Goal: Task Accomplishment & Management: Manage account settings

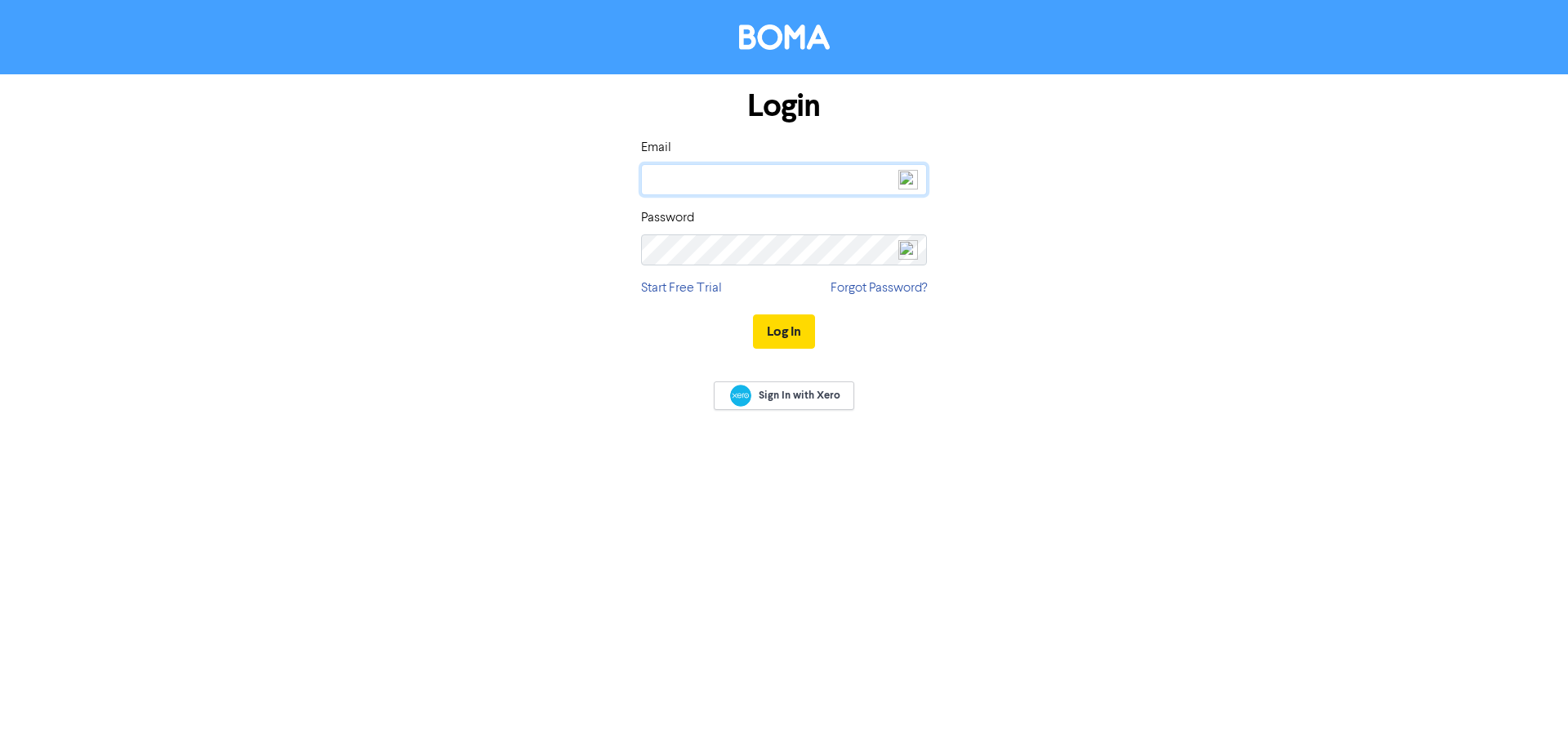
click at [681, 181] on input "email" at bounding box center [784, 180] width 286 height 31
type input "[EMAIL_ADDRESS][DOMAIN_NAME]"
click at [777, 337] on button "Log In" at bounding box center [784, 331] width 62 height 34
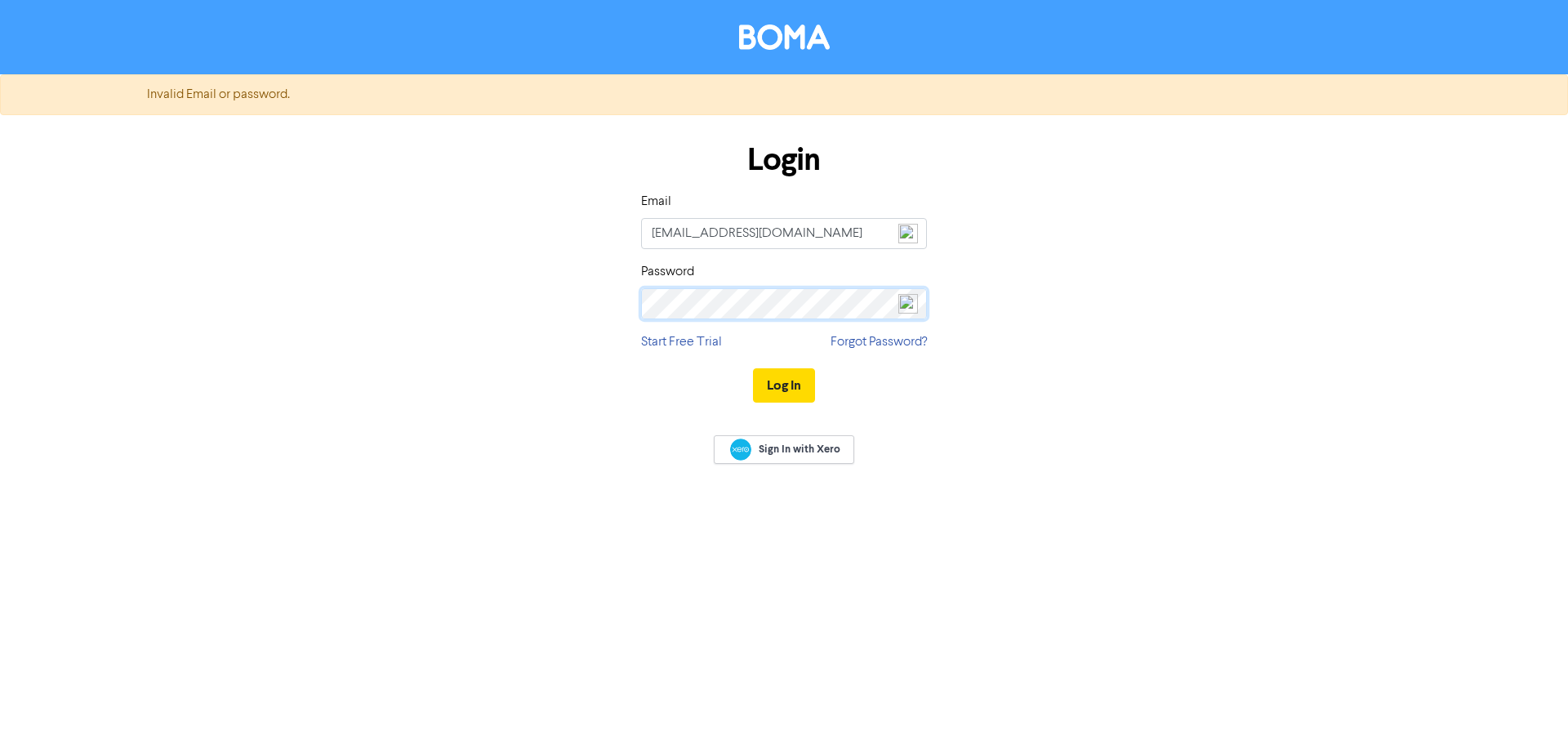
click at [501, 295] on div "Login Email team@emspire.com.au Password Start Free Trial Forgot Password? Log …" at bounding box center [784, 274] width 931 height 290
click at [781, 383] on button "Log In" at bounding box center [784, 385] width 62 height 34
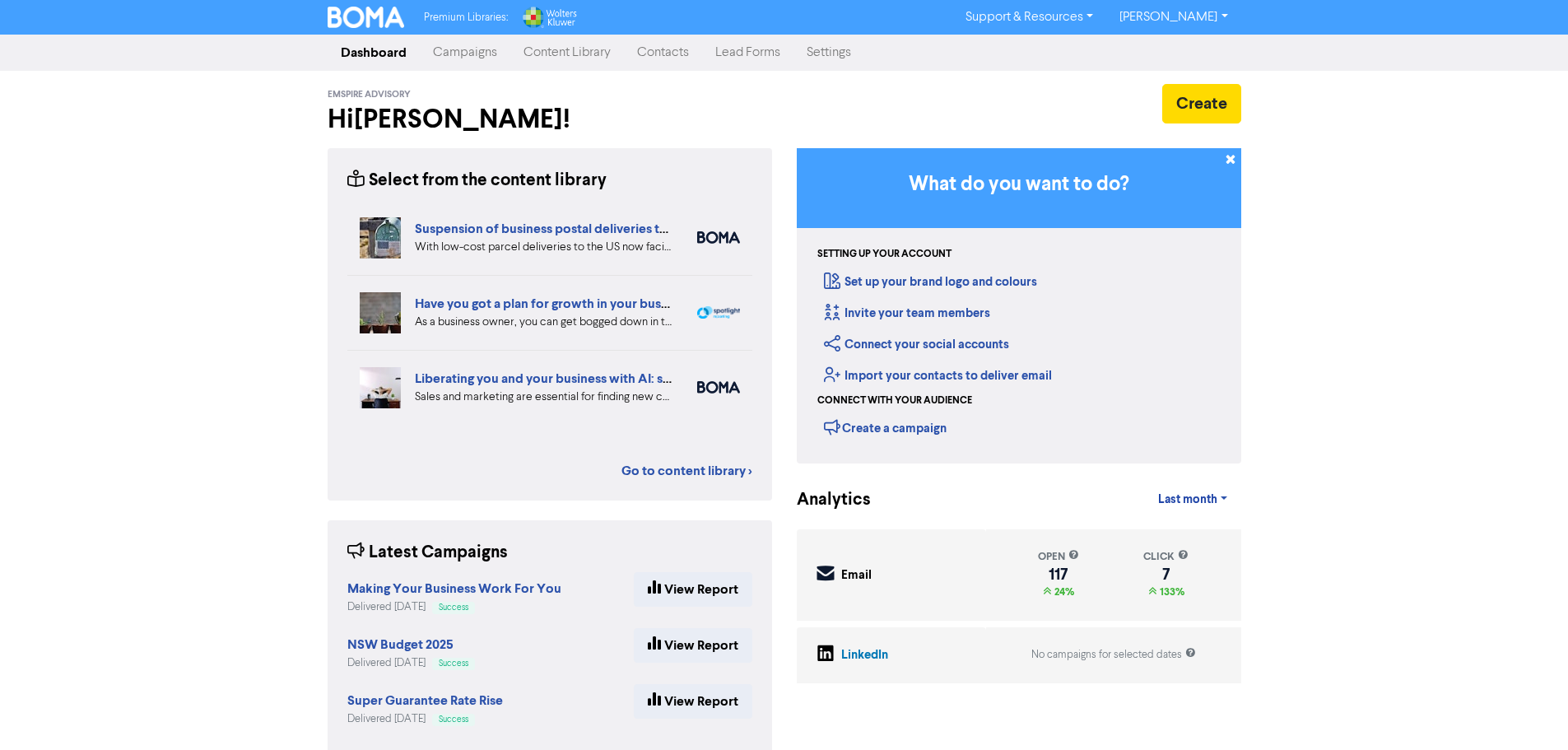
click at [465, 54] on link "Campaigns" at bounding box center [465, 53] width 91 height 33
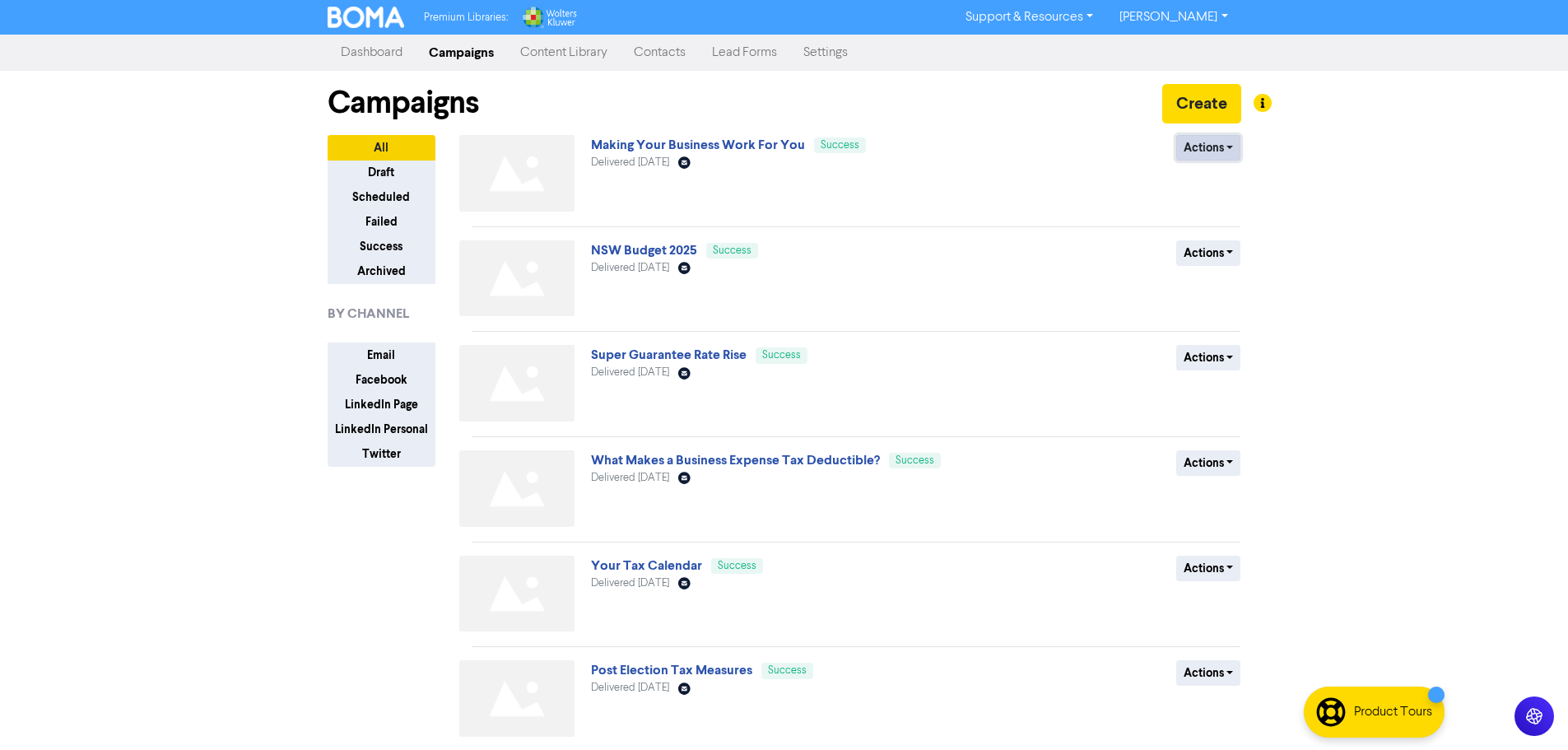
click at [1228, 144] on button "Actions" at bounding box center [1208, 148] width 65 height 26
click at [1219, 181] on button "Duplicate" at bounding box center [1241, 182] width 130 height 26
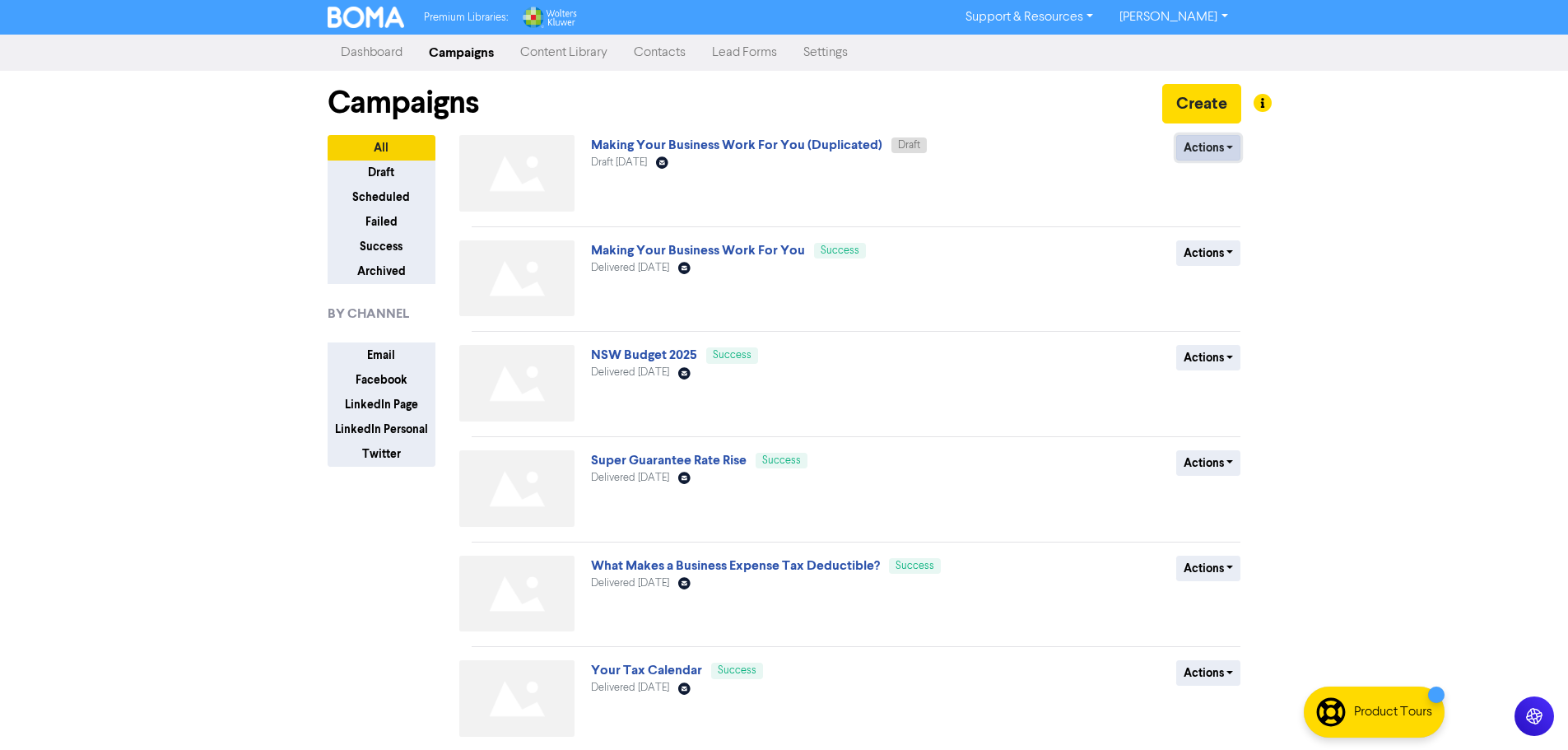
click at [1235, 147] on button "Actions" at bounding box center [1208, 148] width 65 height 26
click at [1221, 244] on button "Rename" at bounding box center [1241, 235] width 130 height 26
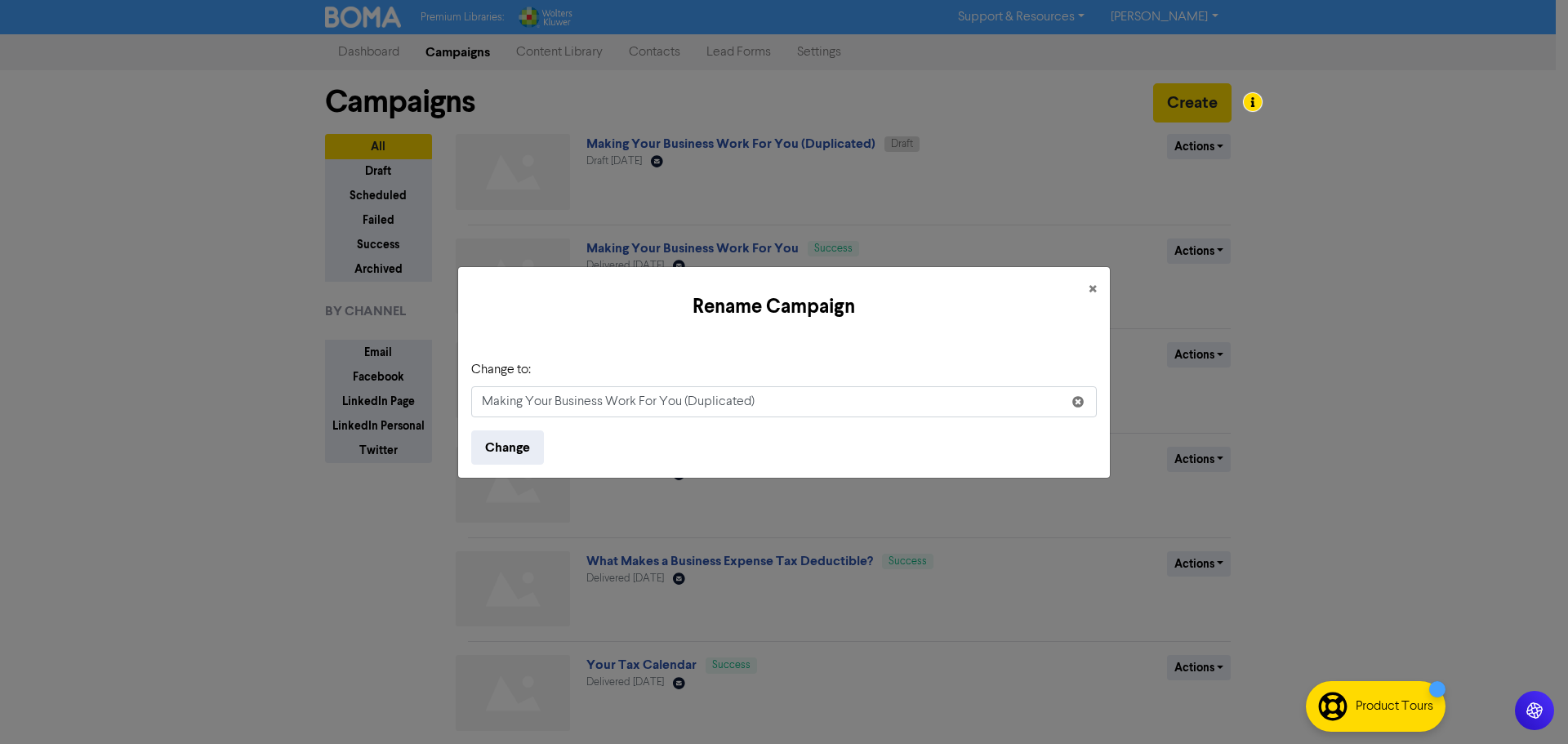
drag, startPoint x: 777, startPoint y: 406, endPoint x: 355, endPoint y: 399, distance: 422.1
click at [355, 399] on div "Rename Campaign × Change to: Making Your Business Work For You (Duplicated) Cha…" at bounding box center [784, 372] width 1568 height 744
type input "What's New in Student Loans"
click at [510, 447] on button "Change" at bounding box center [507, 447] width 73 height 34
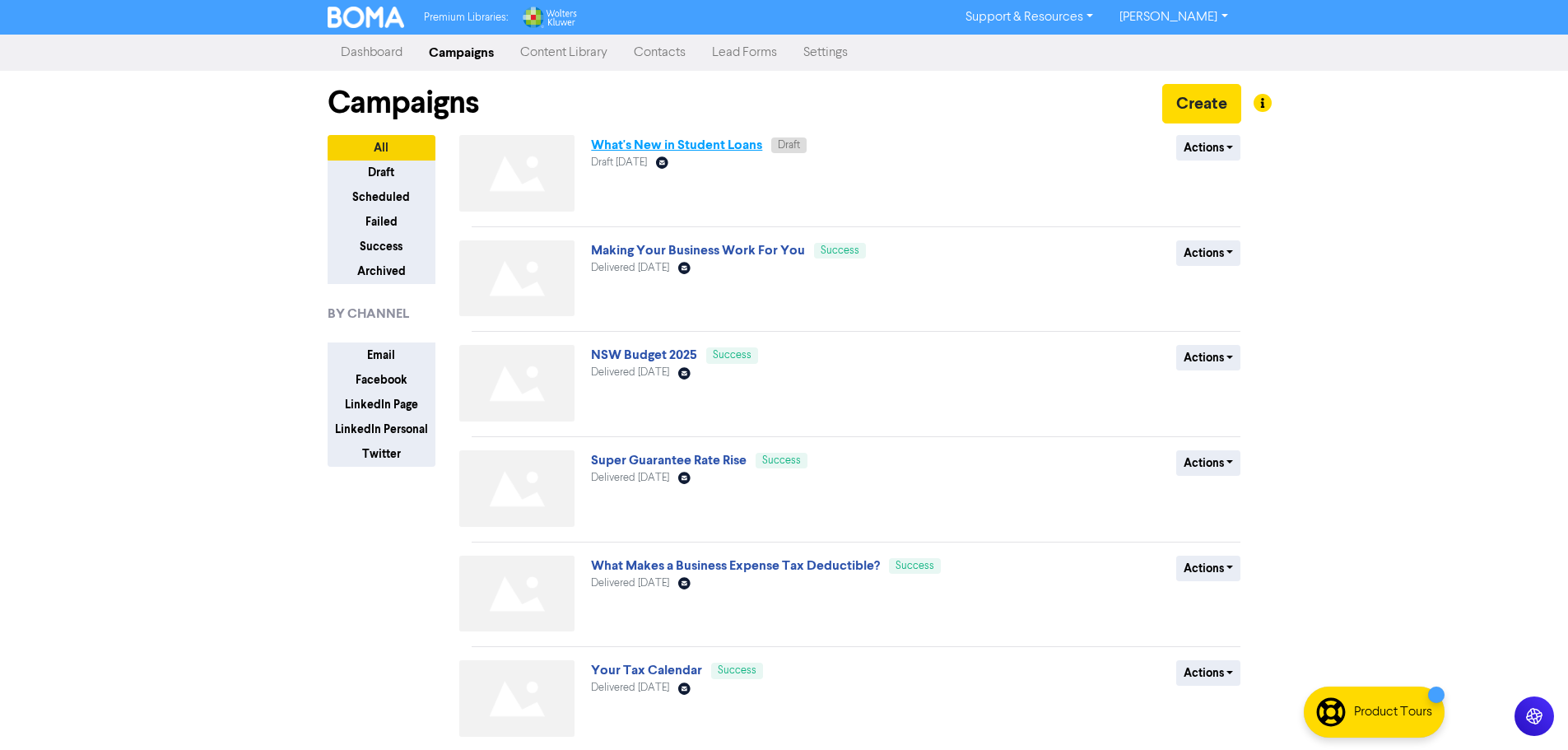
click at [728, 144] on link "What's New in Student Loans" at bounding box center [676, 145] width 171 height 17
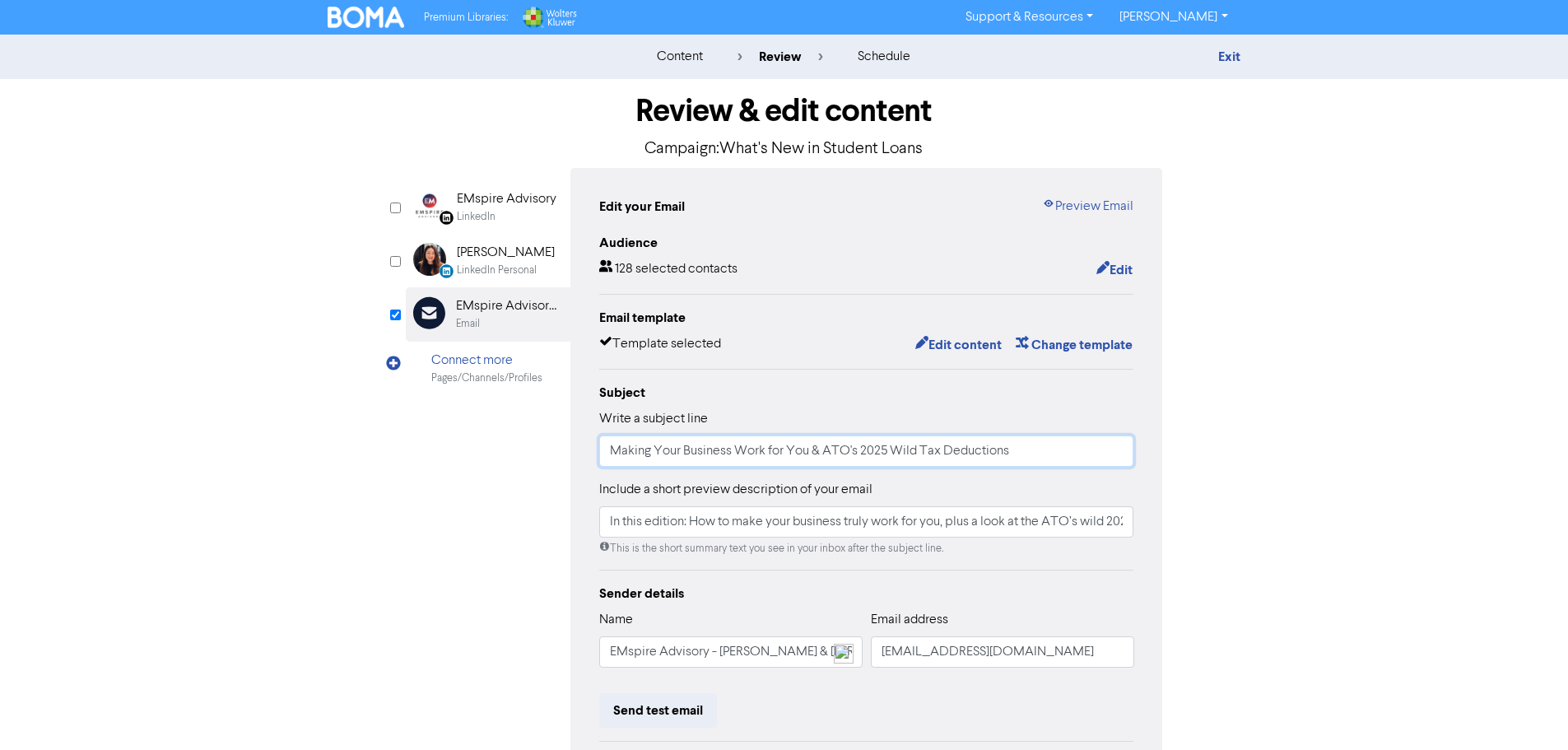
drag, startPoint x: 1029, startPoint y: 453, endPoint x: 221, endPoint y: 381, distance: 811.2
click at [220, 381] on div "content review schedule Exit Review & edit content Campaign: What's New in Stud…" at bounding box center [784, 488] width 1568 height 907
drag, startPoint x: 974, startPoint y: 456, endPoint x: 609, endPoint y: 435, distance: 365.6
click at [609, 435] on div "Write a subject line What's New in Student Loans & Understanding GST & Vouchers" at bounding box center [866, 438] width 535 height 57
type input "What's New in Student Loans & Understanding GST & Vouchers"
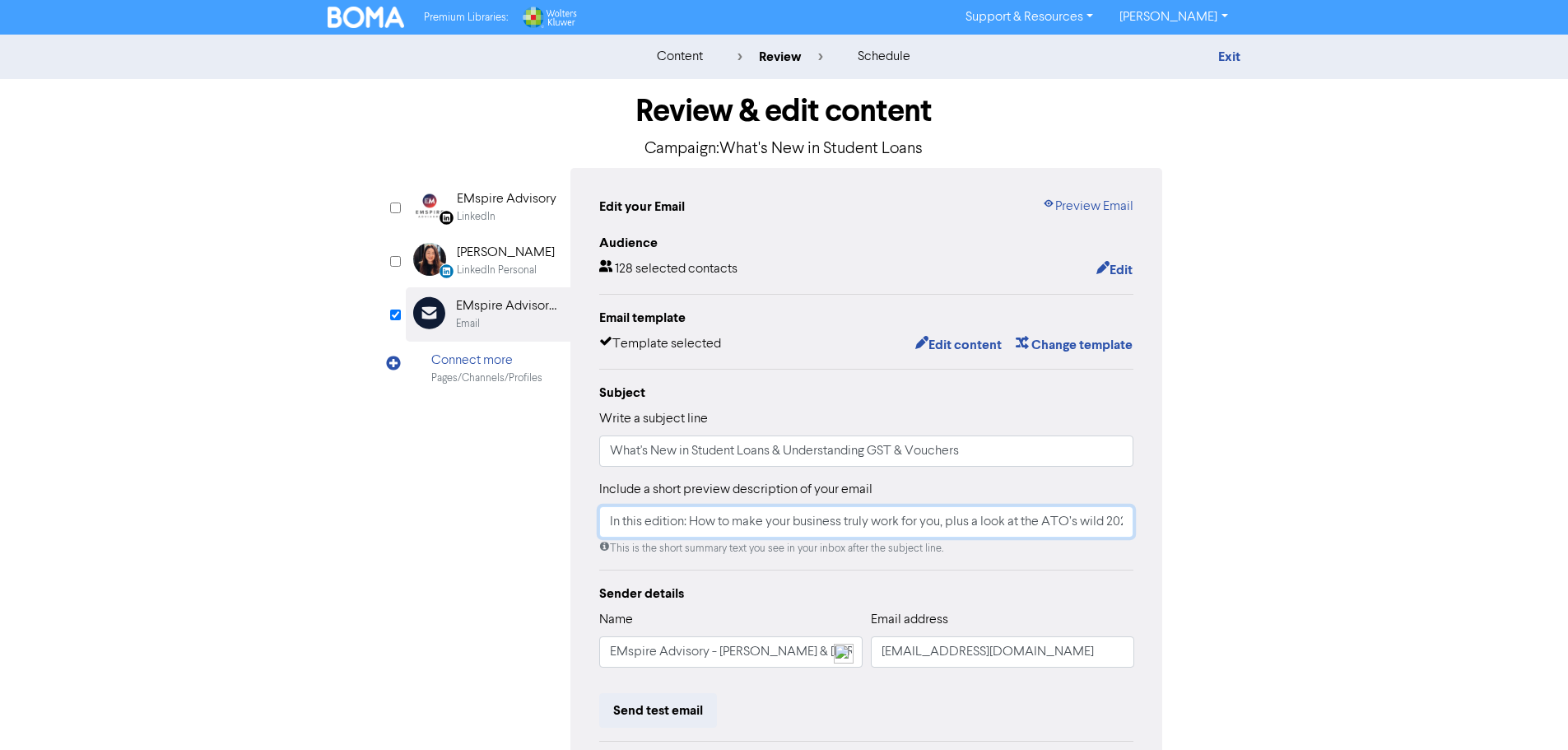
click at [603, 526] on input "In this edition: How to make your business truly work for you, plus a look at t…" at bounding box center [866, 522] width 535 height 31
drag, startPoint x: 691, startPoint y: 521, endPoint x: 1044, endPoint y: 530, distance: 353.1
click at [1150, 538] on div "Edit your Email Preview Email Audience 128 selected contacts Edit Email templat…" at bounding box center [866, 518] width 592 height 700
paste input "Stay updated on the latest changes in student loans and get a clear breakdown o…"
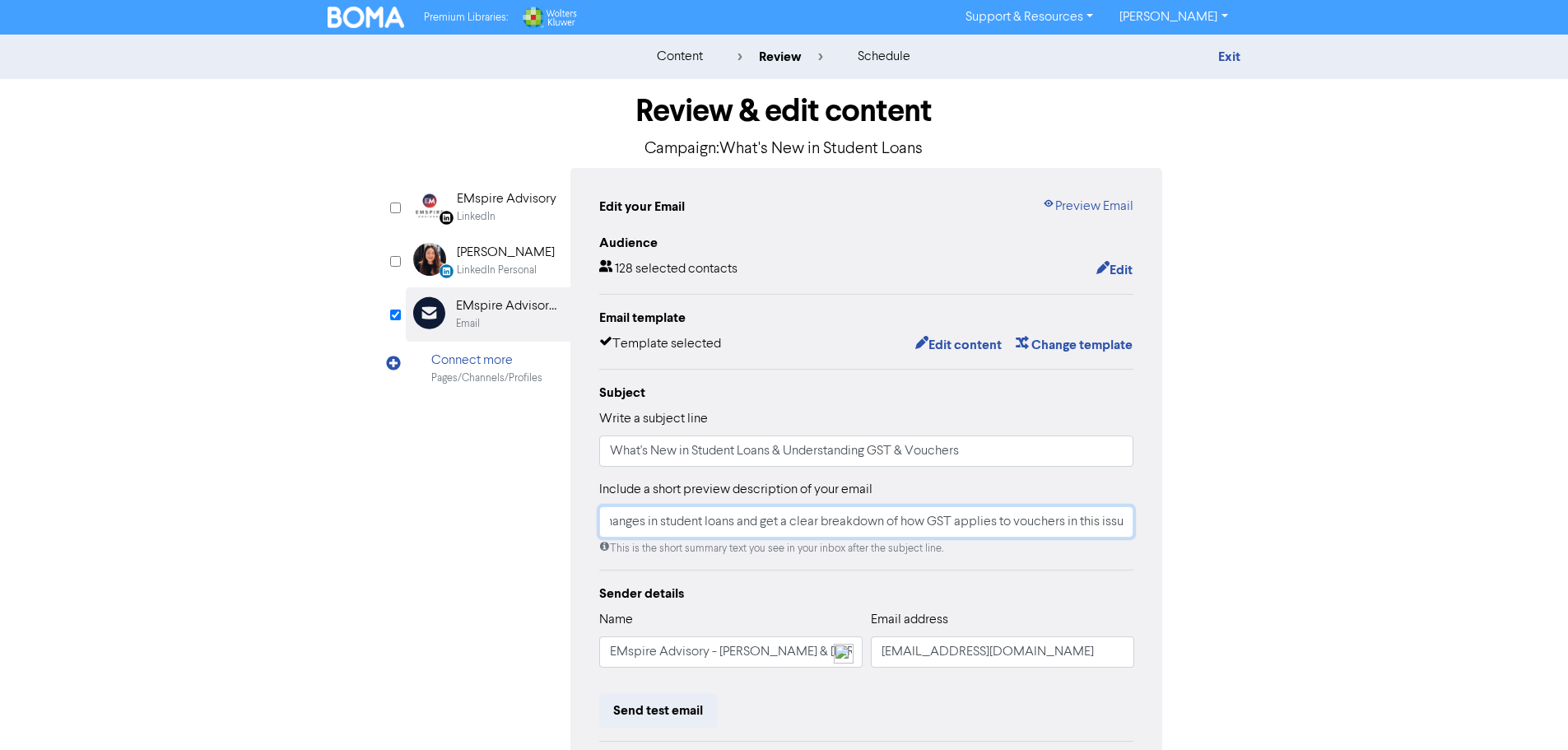
scroll to position [0, 258]
click at [952, 521] on input "In this edition: Stay updated on the latest changes in student loans and get a …" at bounding box center [866, 522] width 535 height 31
click at [691, 531] on input "In this edition: Stay updated on the latest changes in student loans and get a …" at bounding box center [866, 522] width 535 height 31
click at [1049, 524] on input "In this edition: Stay updated on the latest changes in student loans and get a …" at bounding box center [866, 522] width 535 height 31
click at [1052, 524] on input "In this edition: Stay updated on the latest changes in student loans and get a …" at bounding box center [866, 522] width 535 height 31
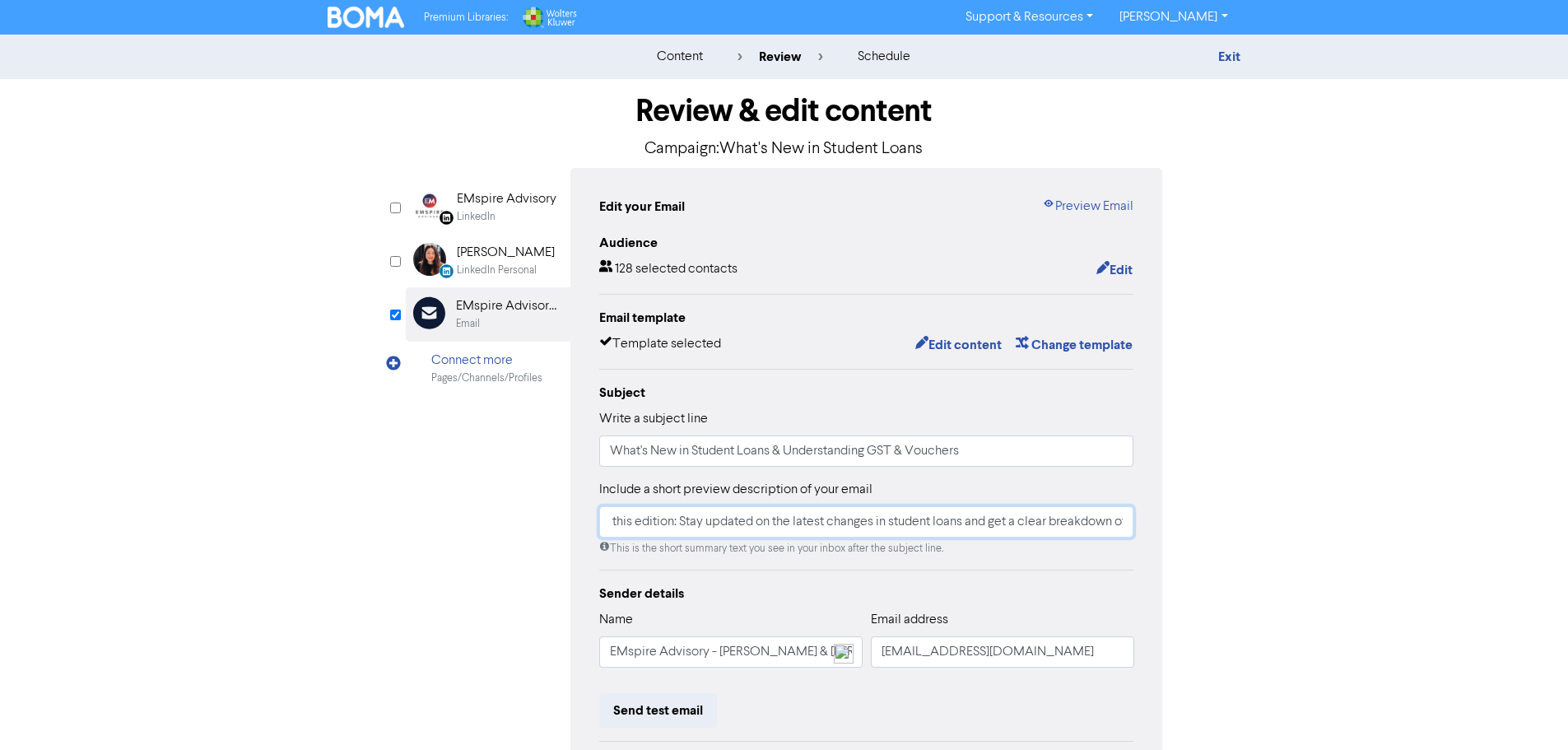
scroll to position [0, 0]
type input "In this edition: Stay updated on the latest changes in student loans and get a …"
click at [978, 342] on button "Edit content" at bounding box center [958, 344] width 88 height 21
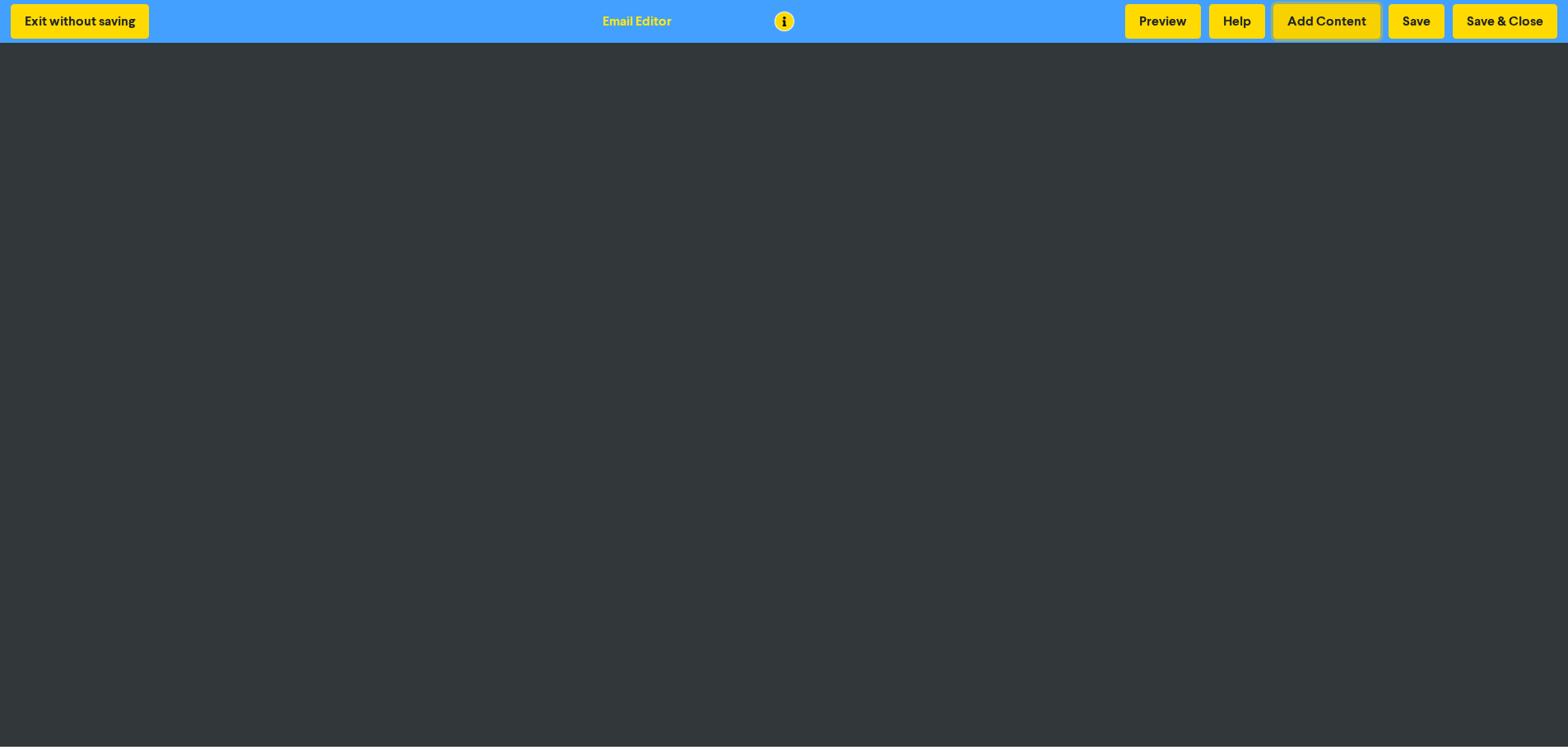
click at [1304, 23] on button "Add Content" at bounding box center [1326, 20] width 107 height 34
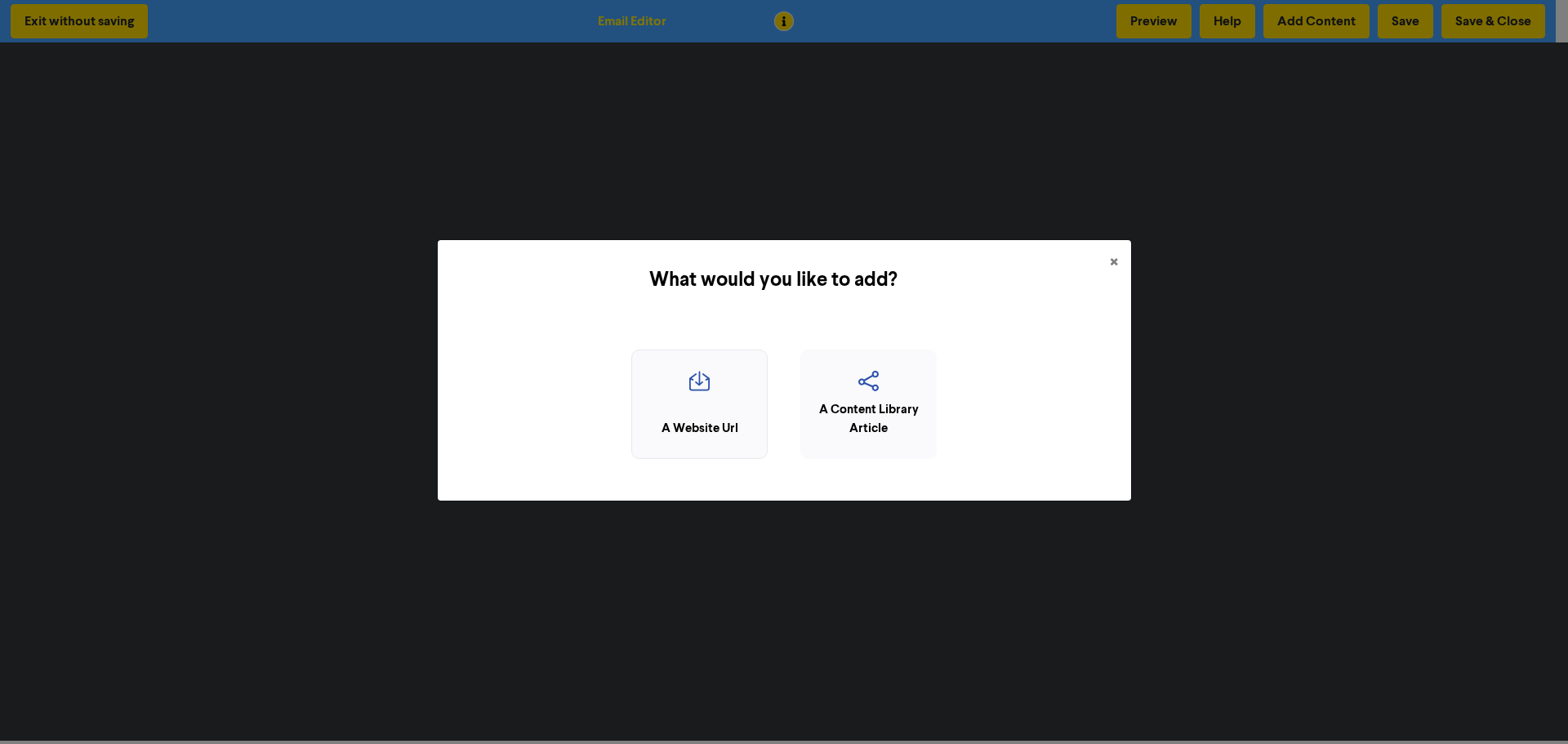
click at [699, 376] on icon "button" at bounding box center [699, 387] width 118 height 31
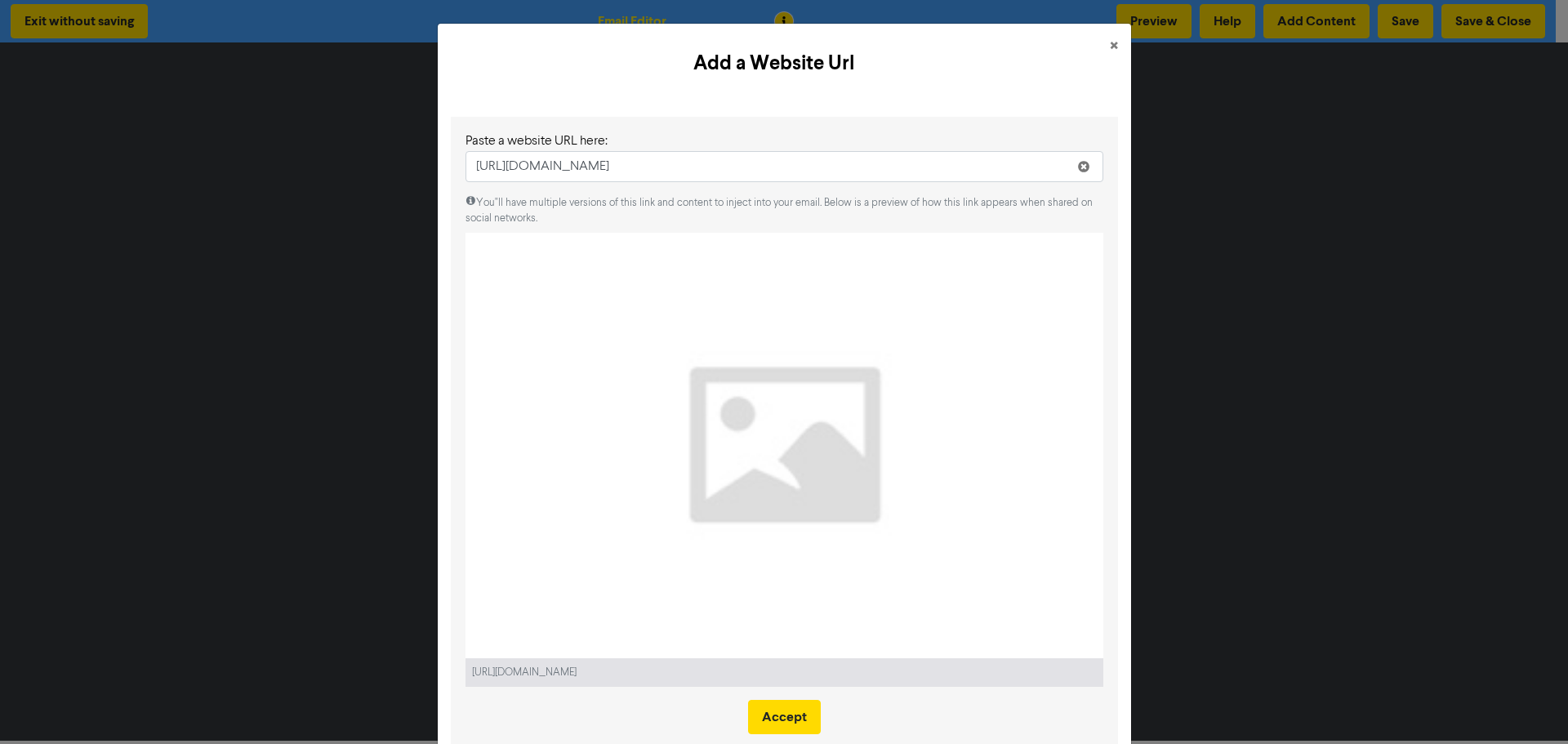
type input "https://www.emspire.com.au/whats-new-in-student-loans/"
click at [1110, 44] on span "×" at bounding box center [1113, 46] width 8 height 25
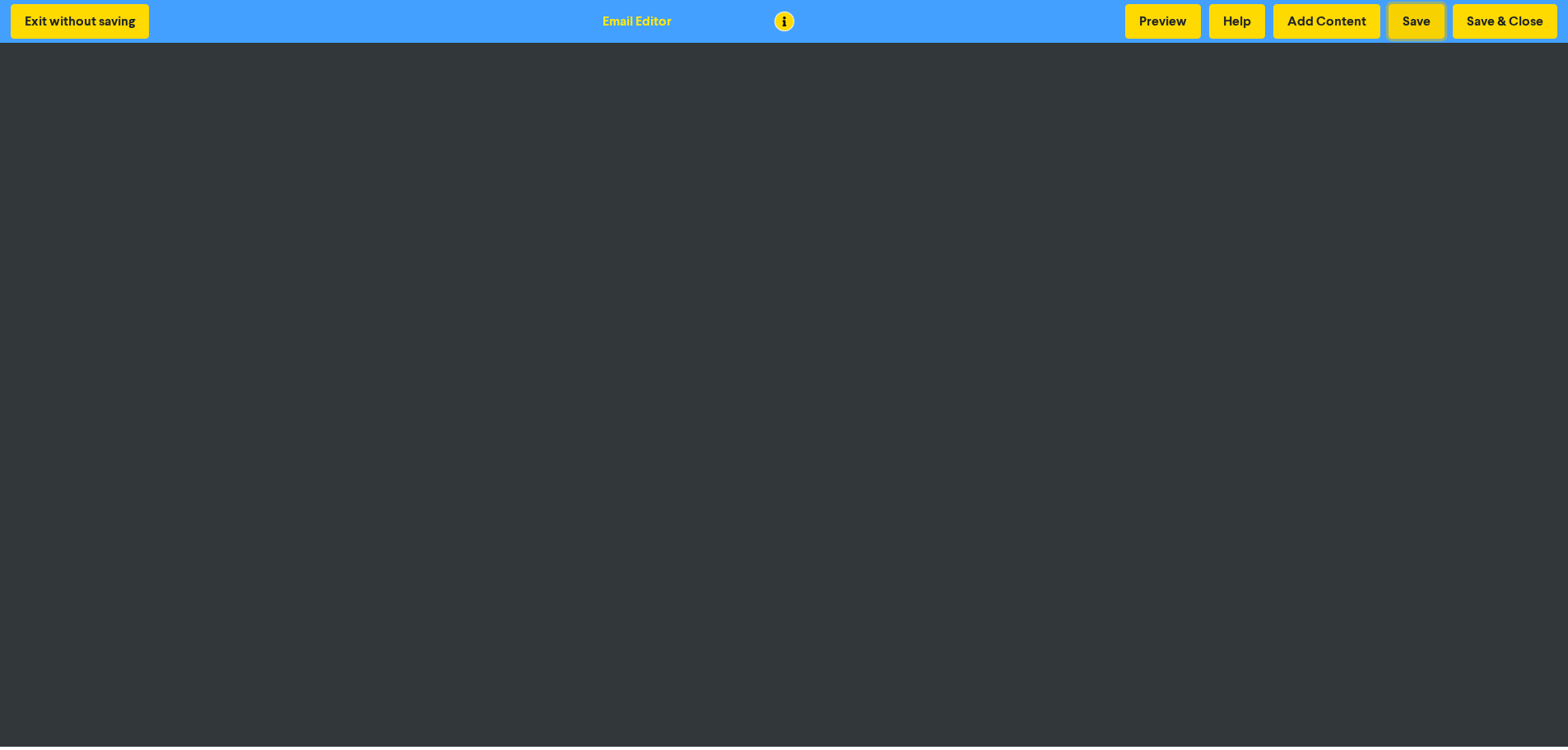
click at [1428, 19] on button "Save" at bounding box center [1416, 20] width 56 height 34
click at [1412, 15] on button "Save" at bounding box center [1416, 20] width 56 height 34
click at [1324, 24] on button "Add Content" at bounding box center [1326, 20] width 107 height 34
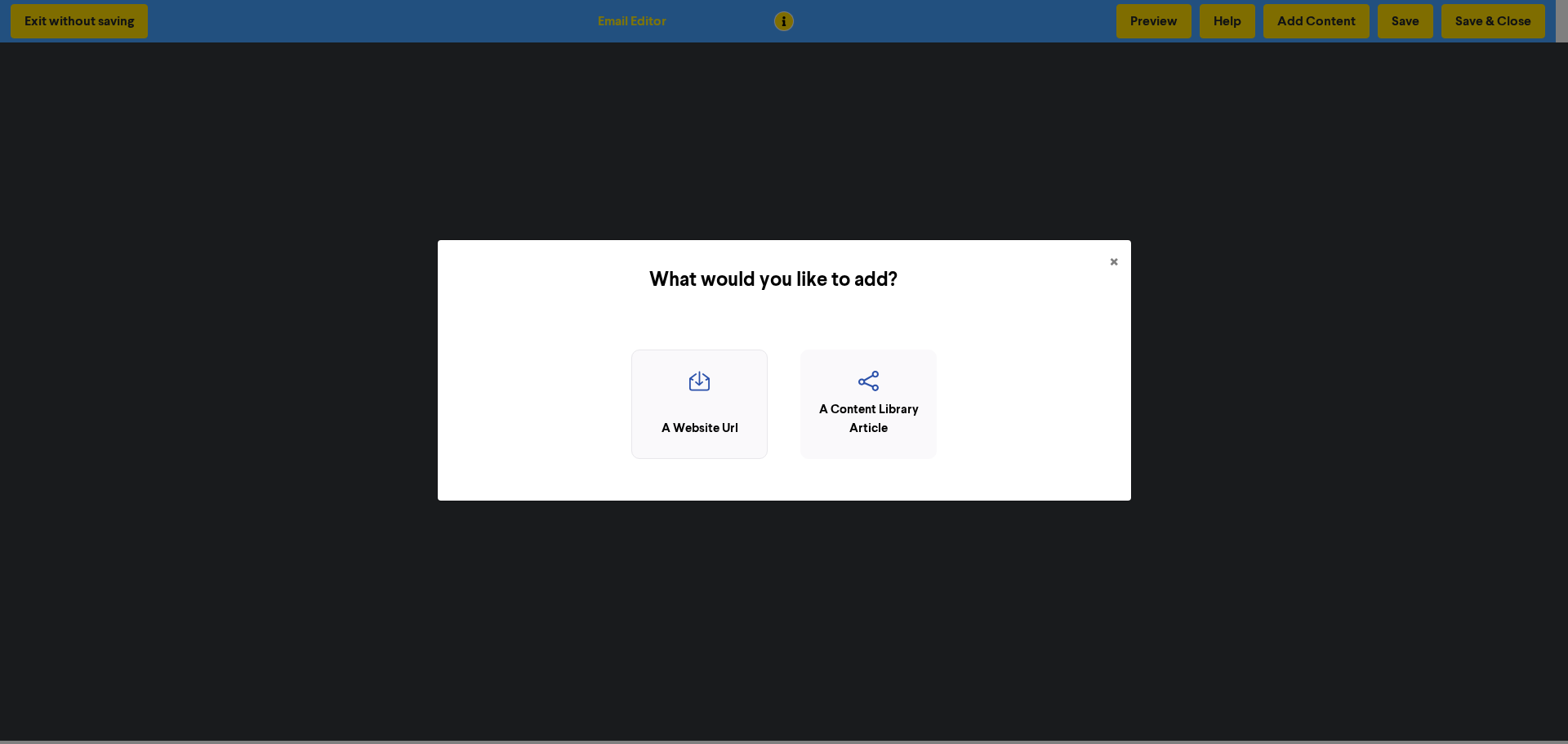
click at [692, 377] on icon "button" at bounding box center [699, 387] width 118 height 31
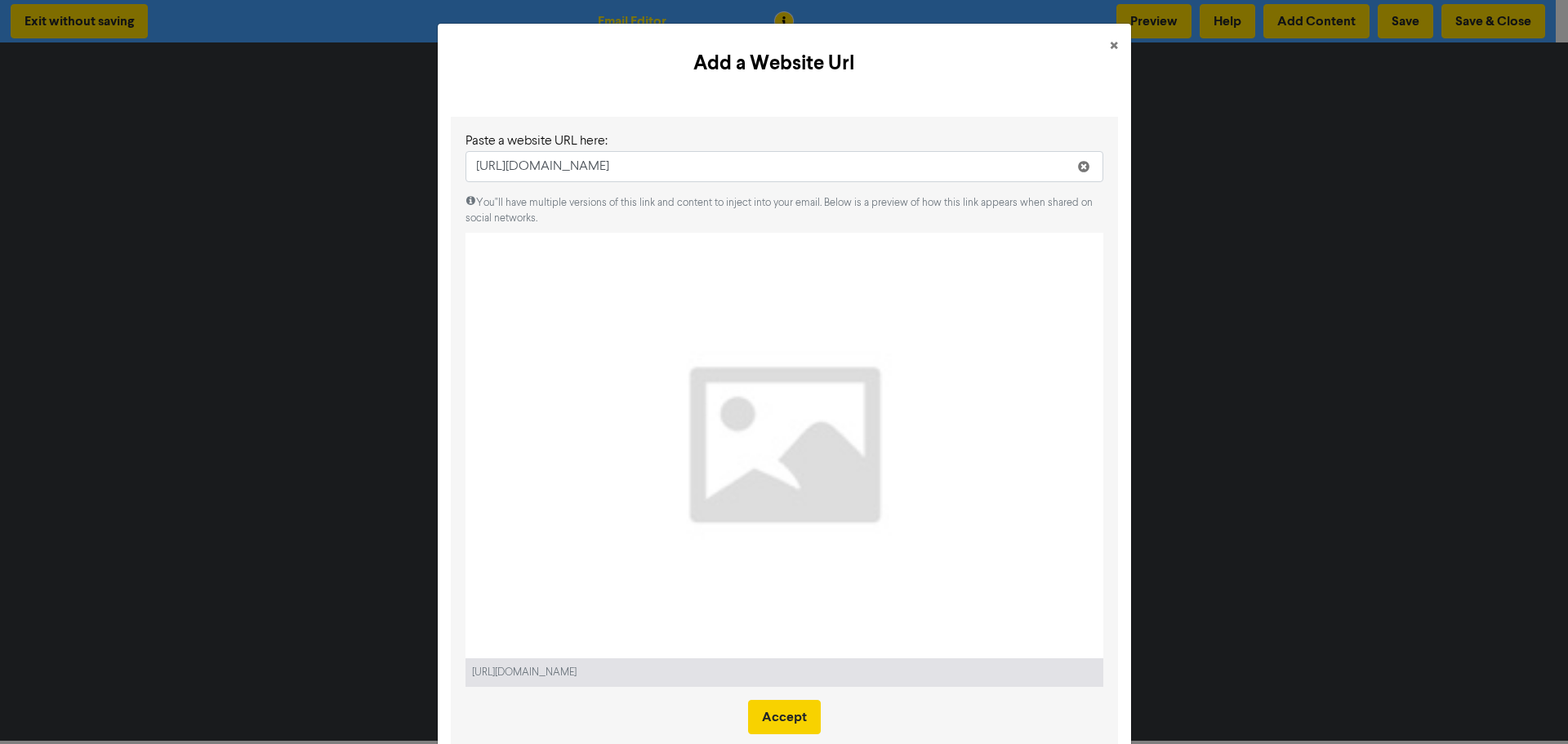
type input "https://www.emspire.com.au/understanding-gst-and-vouchers-what-businesses-need-…"
click at [780, 714] on button "Accept" at bounding box center [784, 716] width 73 height 34
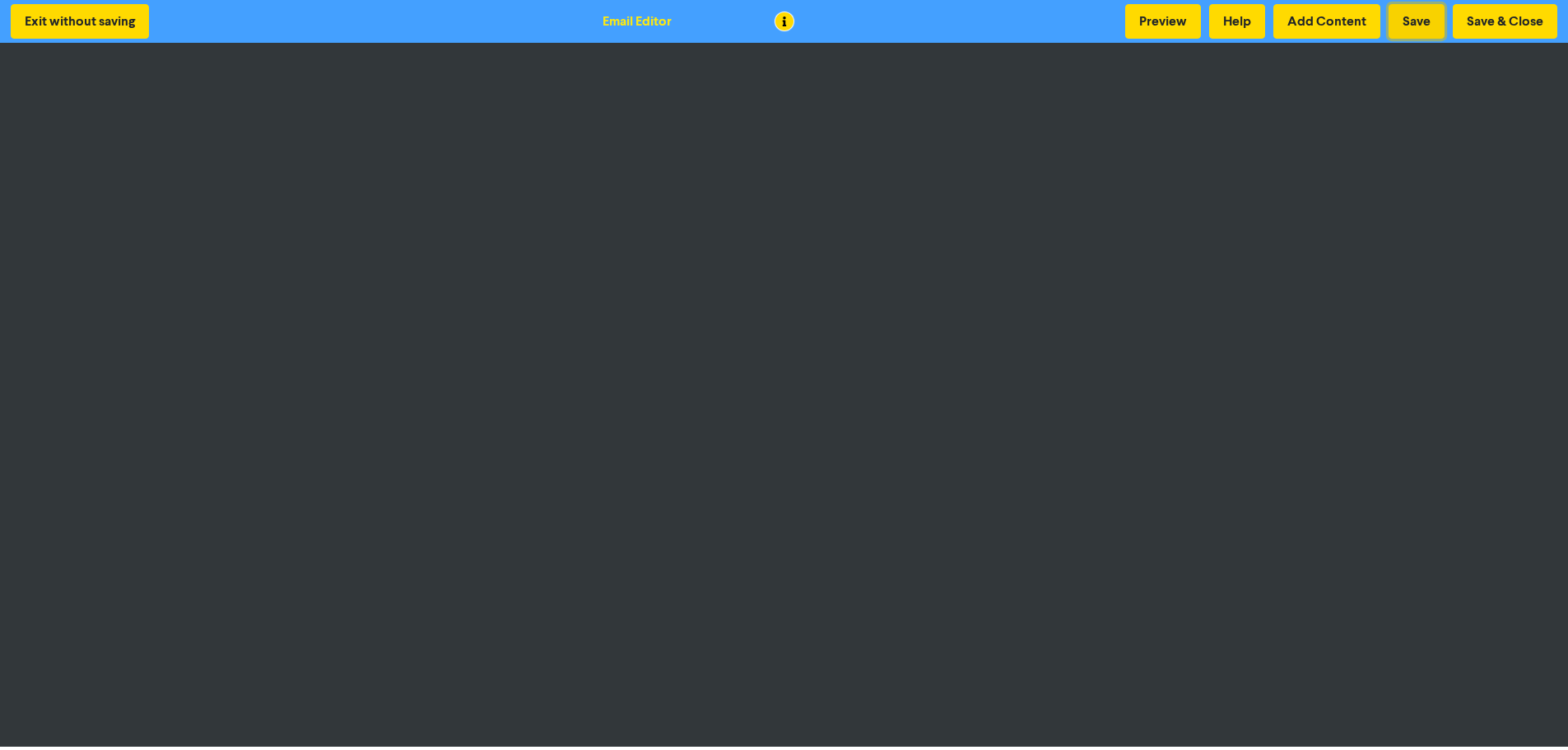
click at [1420, 19] on button "Save" at bounding box center [1416, 20] width 56 height 34
click at [1484, 17] on button "Save & Close" at bounding box center [1504, 20] width 105 height 34
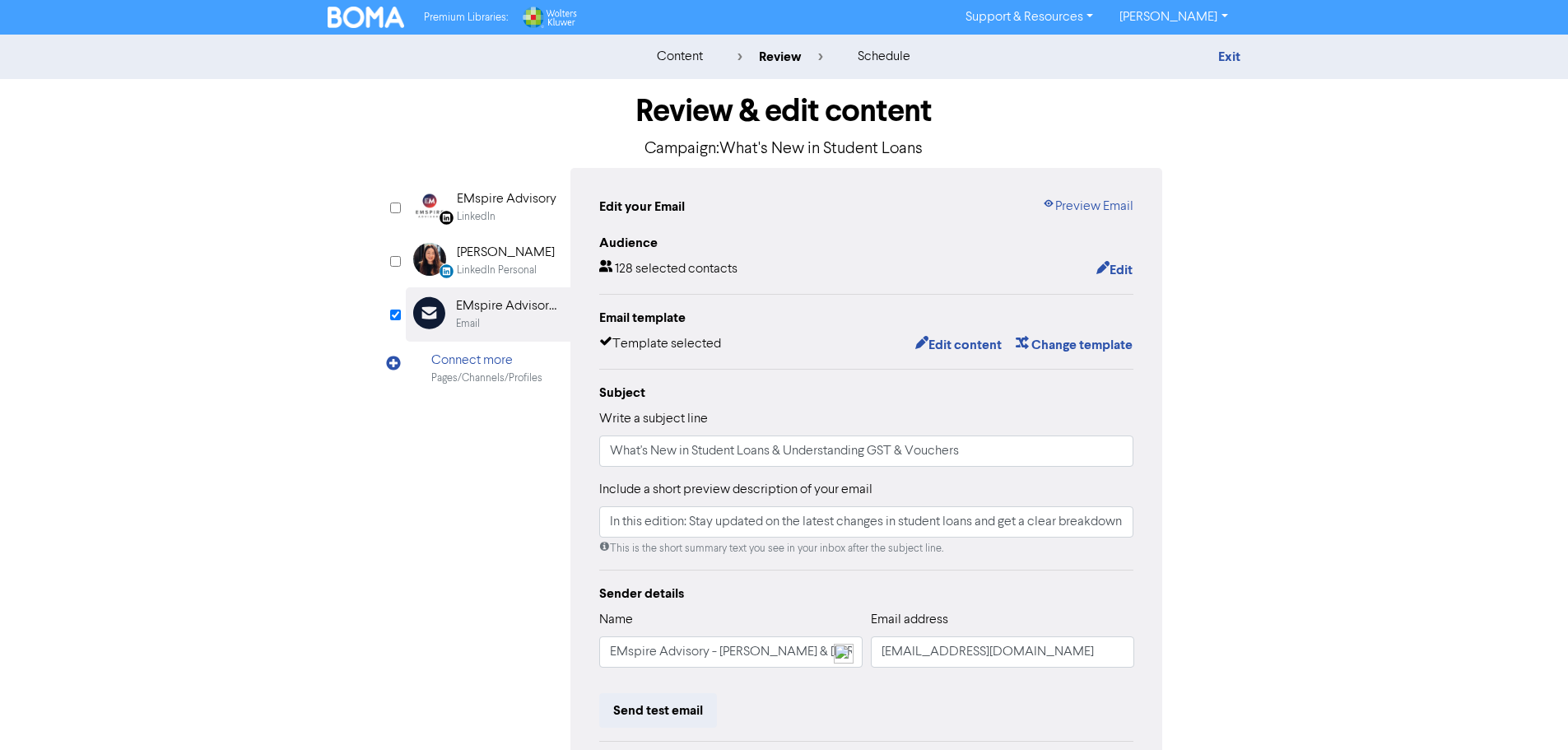
click at [362, 11] on img at bounding box center [367, 17] width 78 height 21
